Goal: Navigation & Orientation: Find specific page/section

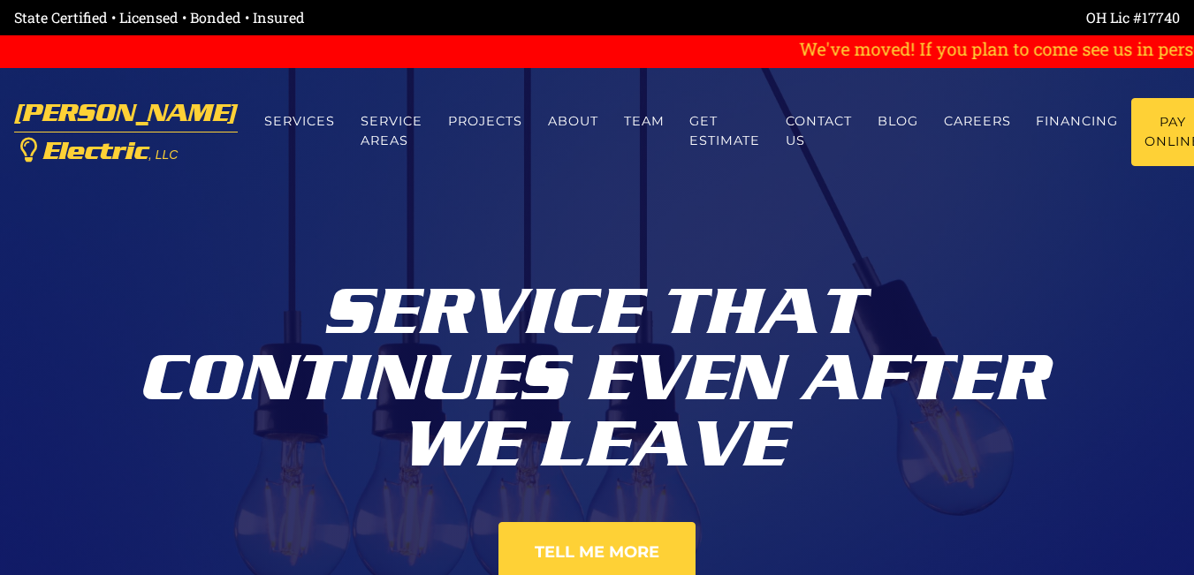
click at [362, 198] on div "Service That Continues Even After We Leave Tell Me More" at bounding box center [597, 380] width 981 height 760
click at [1052, 132] on link "Financing" at bounding box center [1077, 121] width 108 height 47
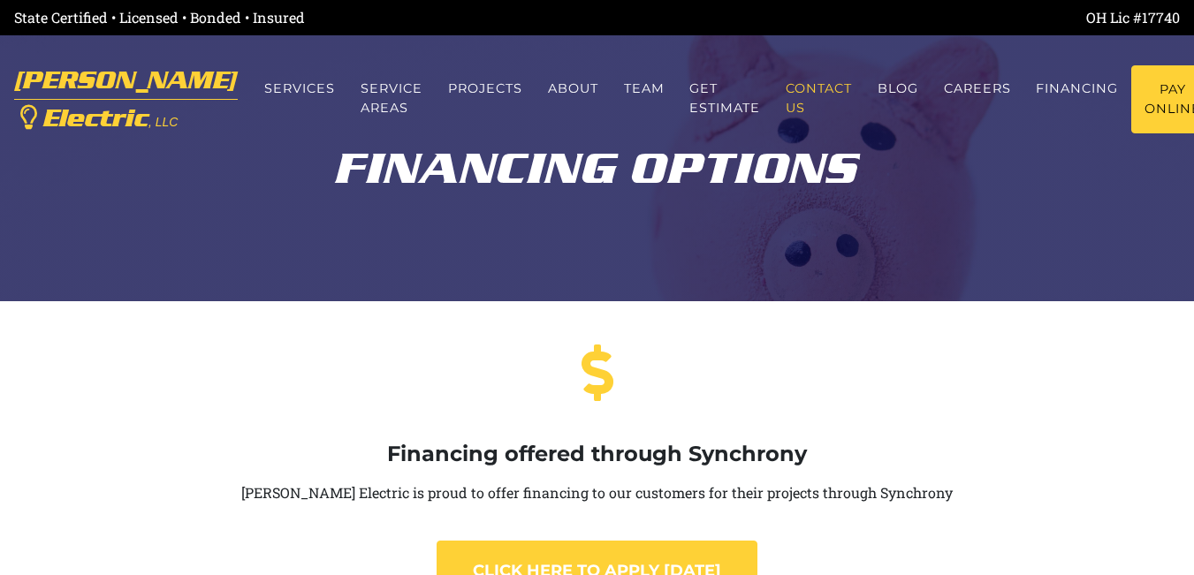
click at [773, 83] on link "Contact us" at bounding box center [819, 98] width 92 height 66
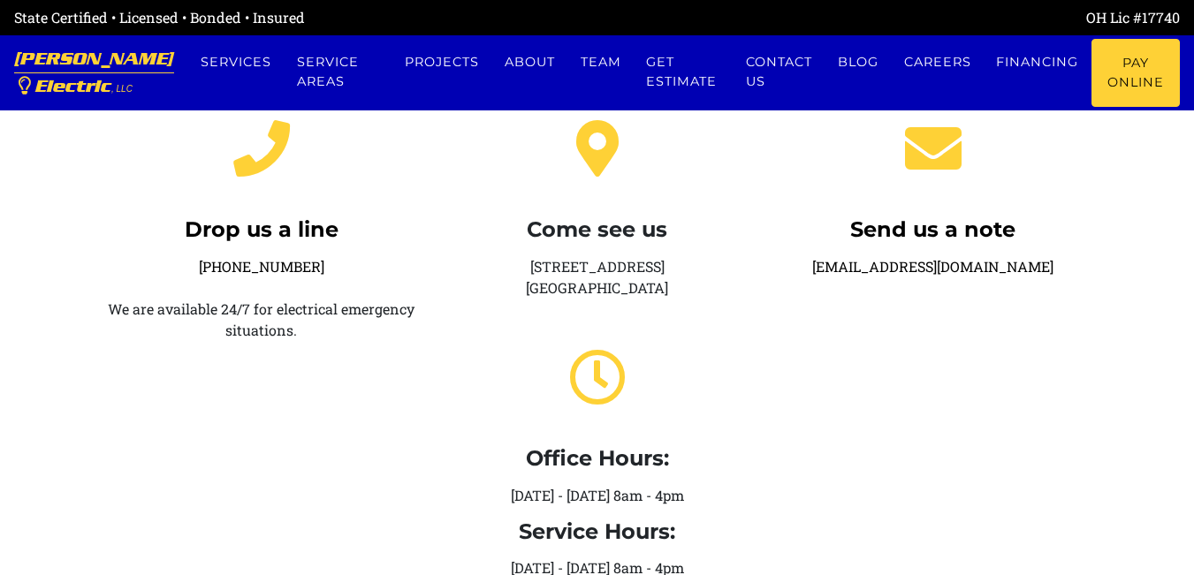
scroll to position [471, 0]
